Goal: Complete application form: Complete application form

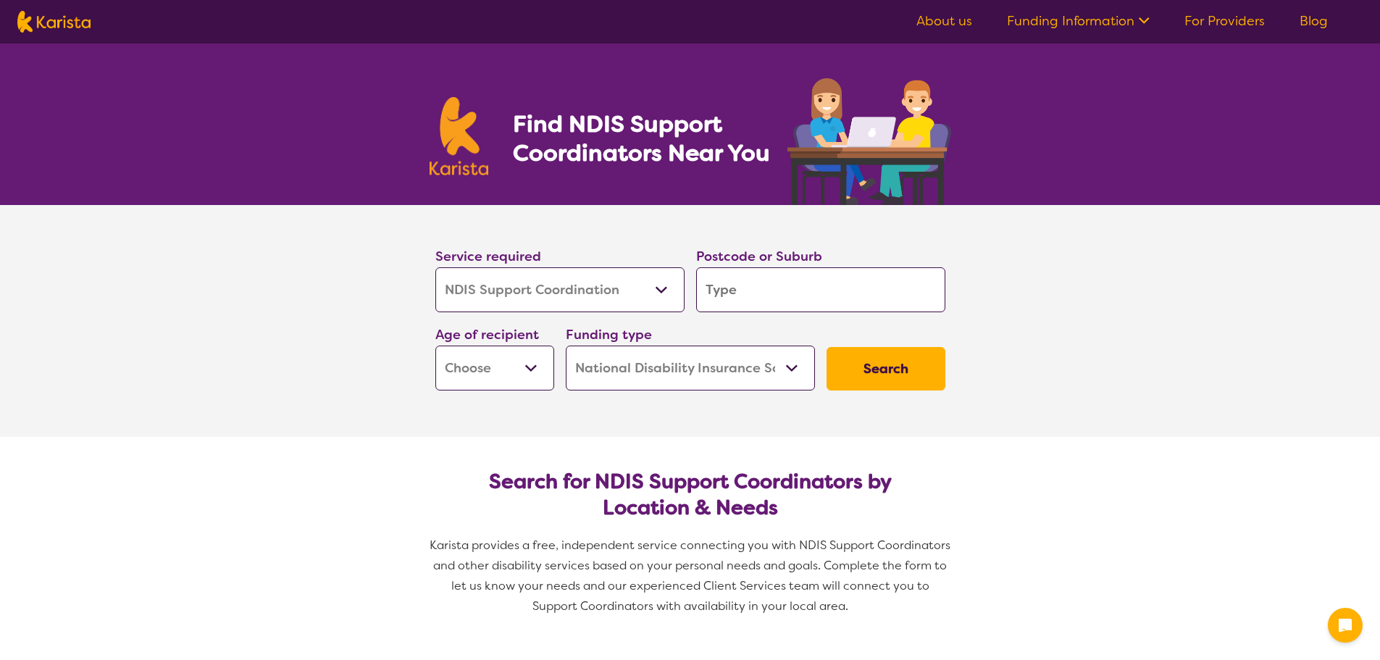
select select "NDIS Support Coordination"
select select "NDIS"
select select "NDIS Support Coordination"
select select "NDIS"
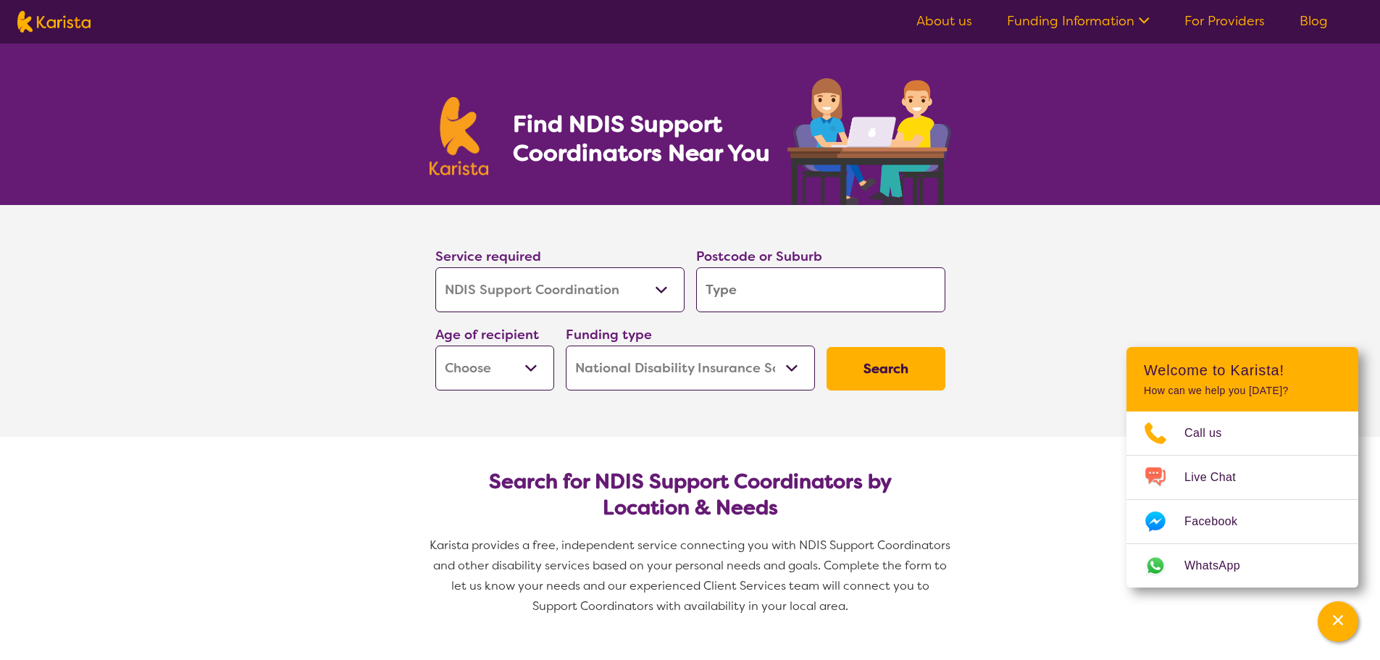
click at [767, 286] on input "search" at bounding box center [820, 289] width 249 height 45
type input "3355"
click at [512, 366] on select "Early Childhood - 0 to 9 Child - 10 to 11 Adolescent - 12 to 17 Adult - 18 to 6…" at bounding box center [495, 368] width 119 height 45
select select "AS"
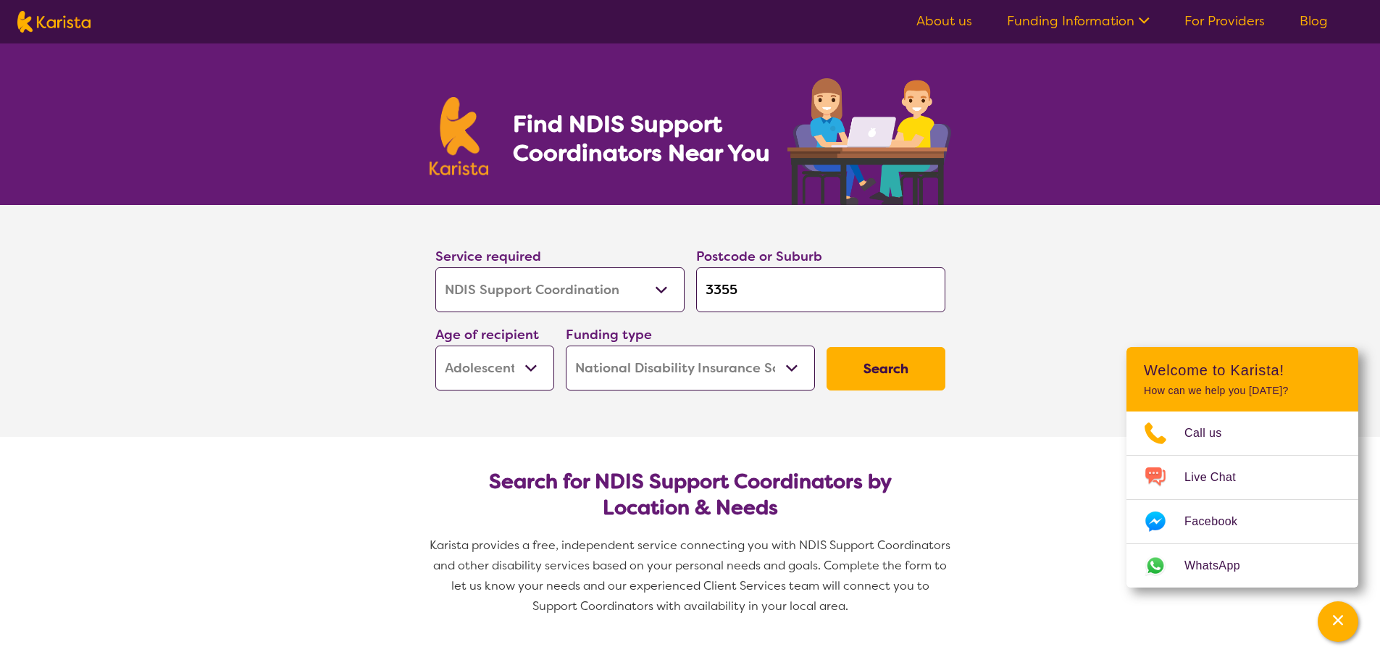
click at [436, 346] on select "Early Childhood - 0 to 9 Child - 10 to 11 Adolescent - 12 to 17 Adult - 18 to 6…" at bounding box center [495, 368] width 119 height 45
select select "AS"
click at [906, 359] on button "Search" at bounding box center [886, 368] width 119 height 43
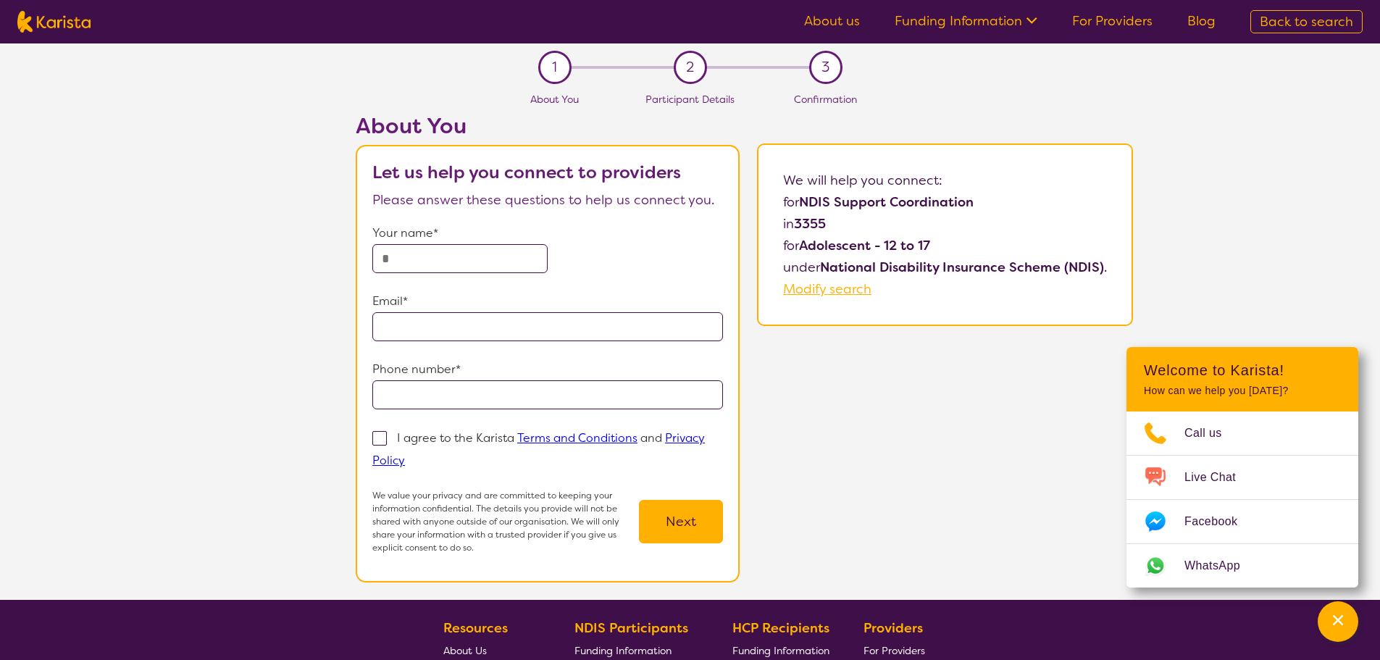
click at [406, 262] on input "text" at bounding box center [459, 258] width 175 height 29
type input "**********"
click at [381, 443] on span at bounding box center [379, 438] width 14 height 14
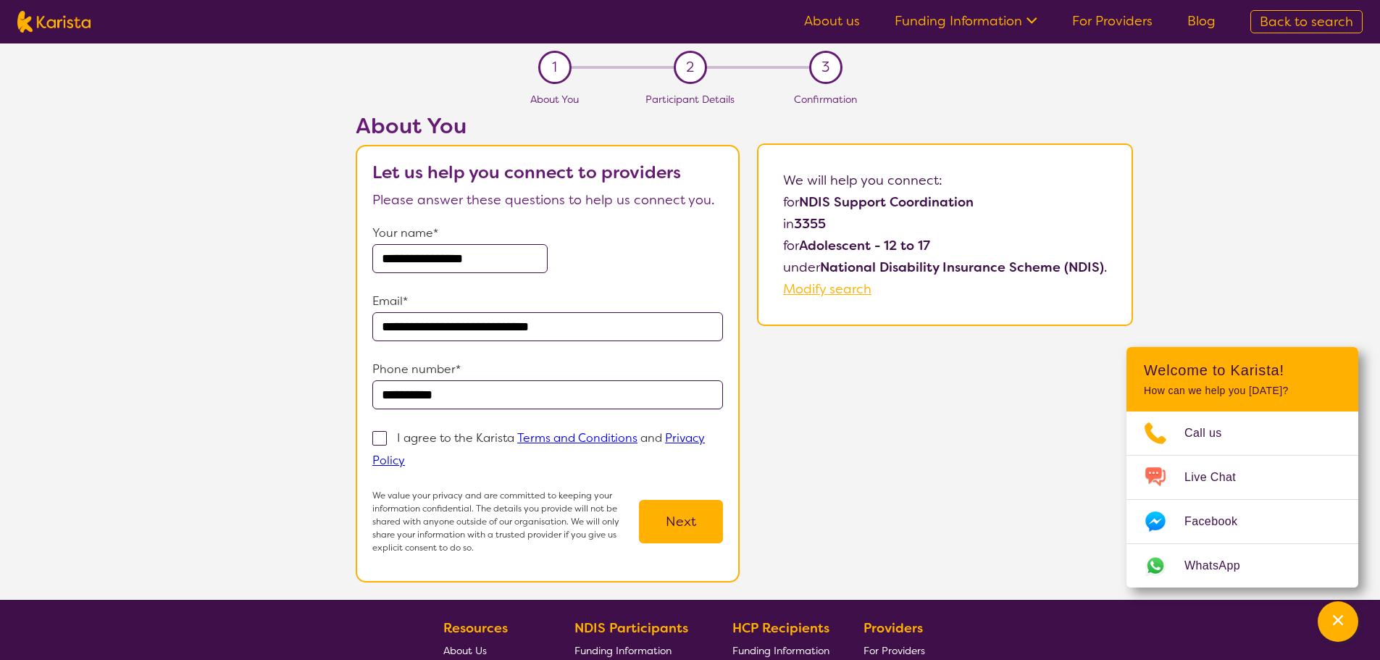
click at [405, 455] on input "I agree to the Karista Terms and Conditions and Privacy Policy" at bounding box center [409, 459] width 9 height 9
checkbox input "true"
click at [679, 529] on button "Next" at bounding box center [681, 521] width 84 height 43
select select "NDIS Support Coordination"
select select "AS"
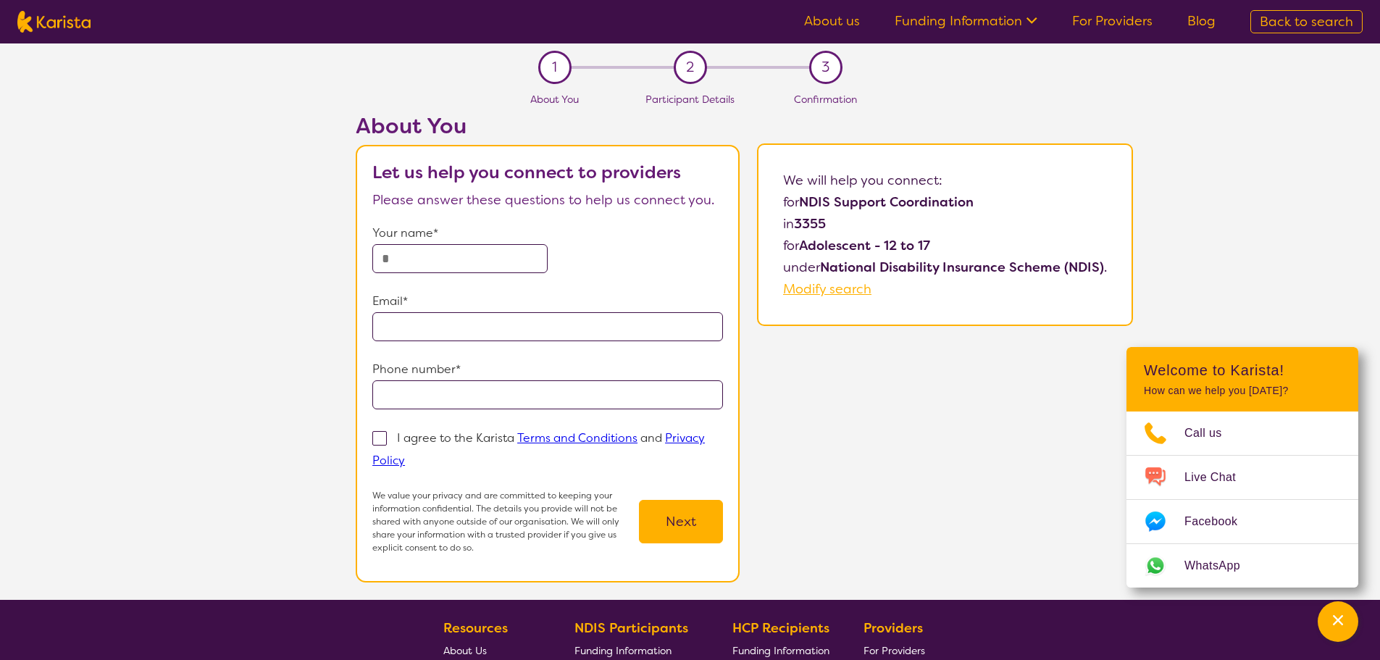
select select "NDIS"
select select "NDIS Support Coordination"
select select "AS"
select select "NDIS"
